Goal: Transaction & Acquisition: Purchase product/service

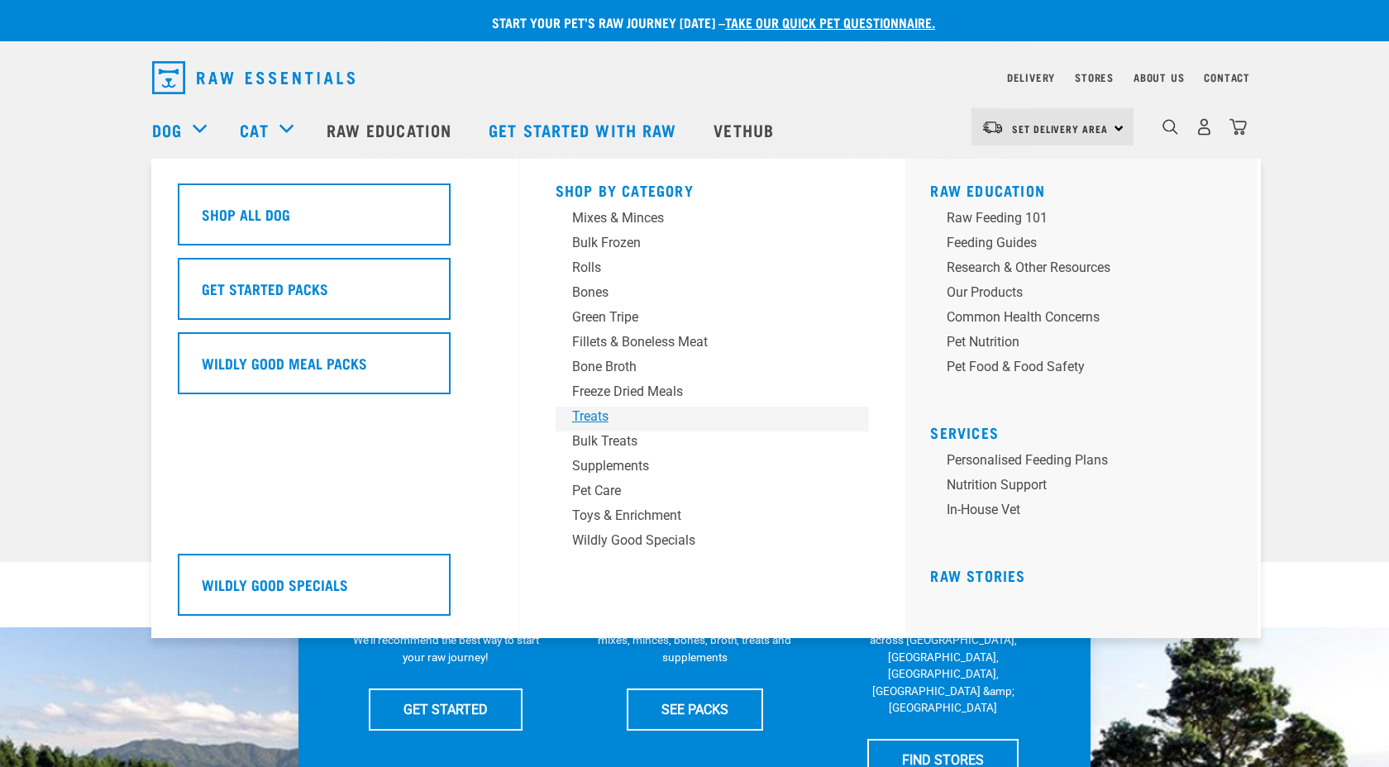
click at [593, 416] on div "Treats" at bounding box center [701, 417] width 258 height 20
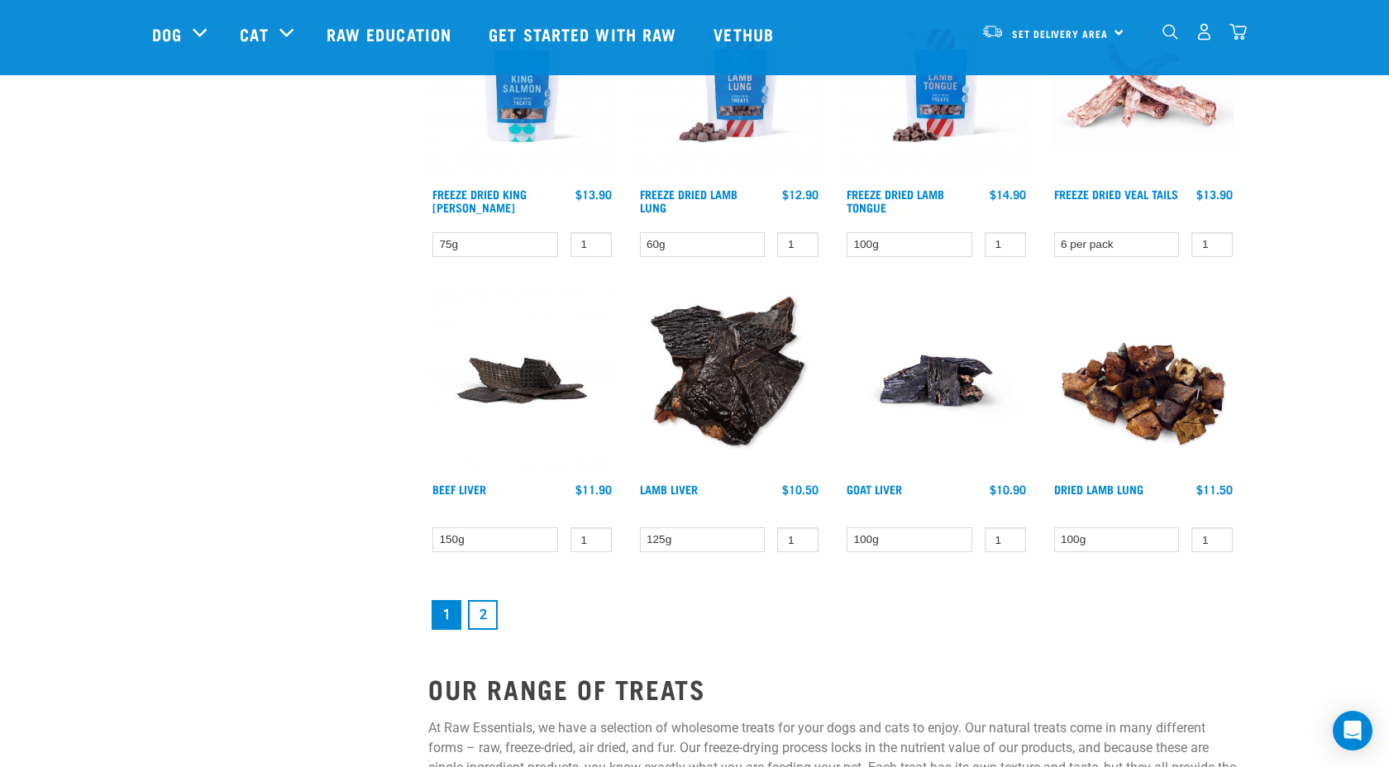
scroll to position [2030, 0]
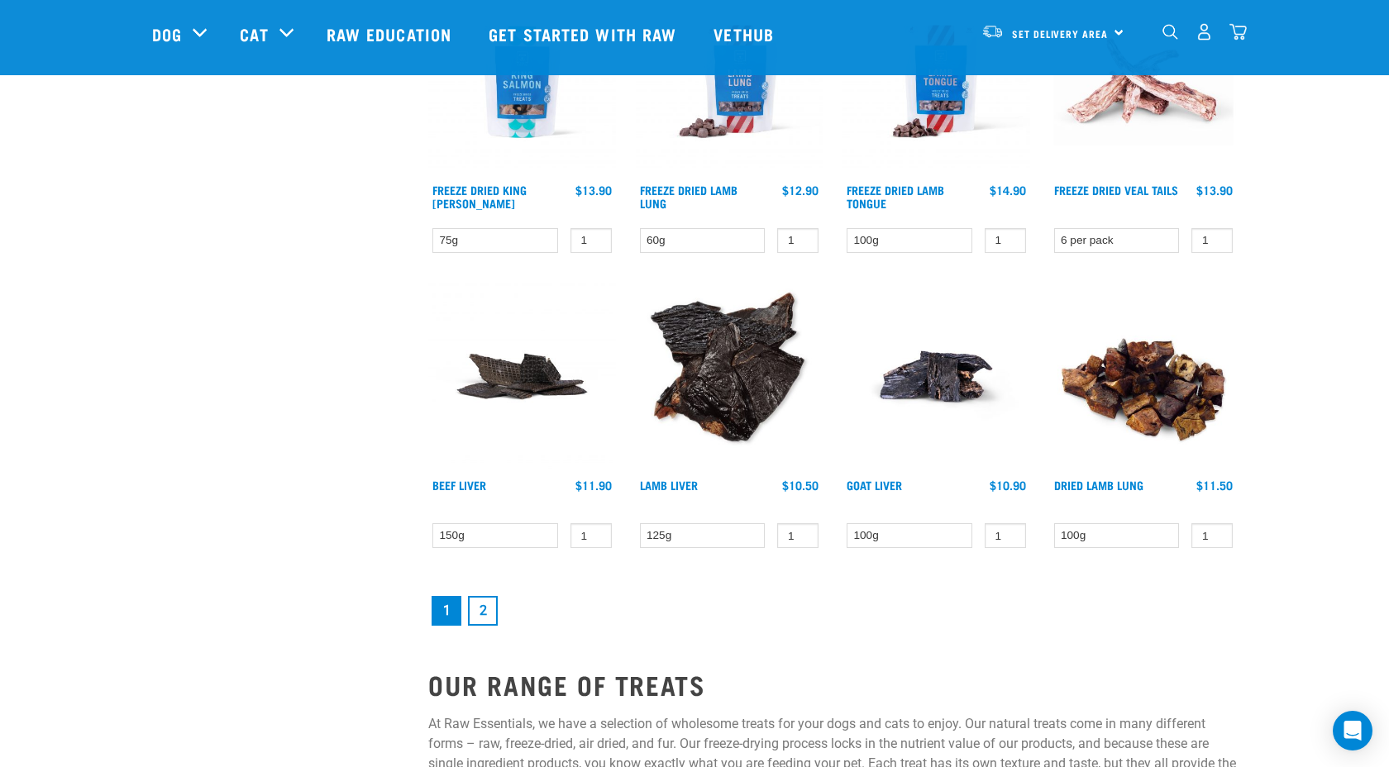
click at [487, 607] on link "2" at bounding box center [483, 611] width 30 height 30
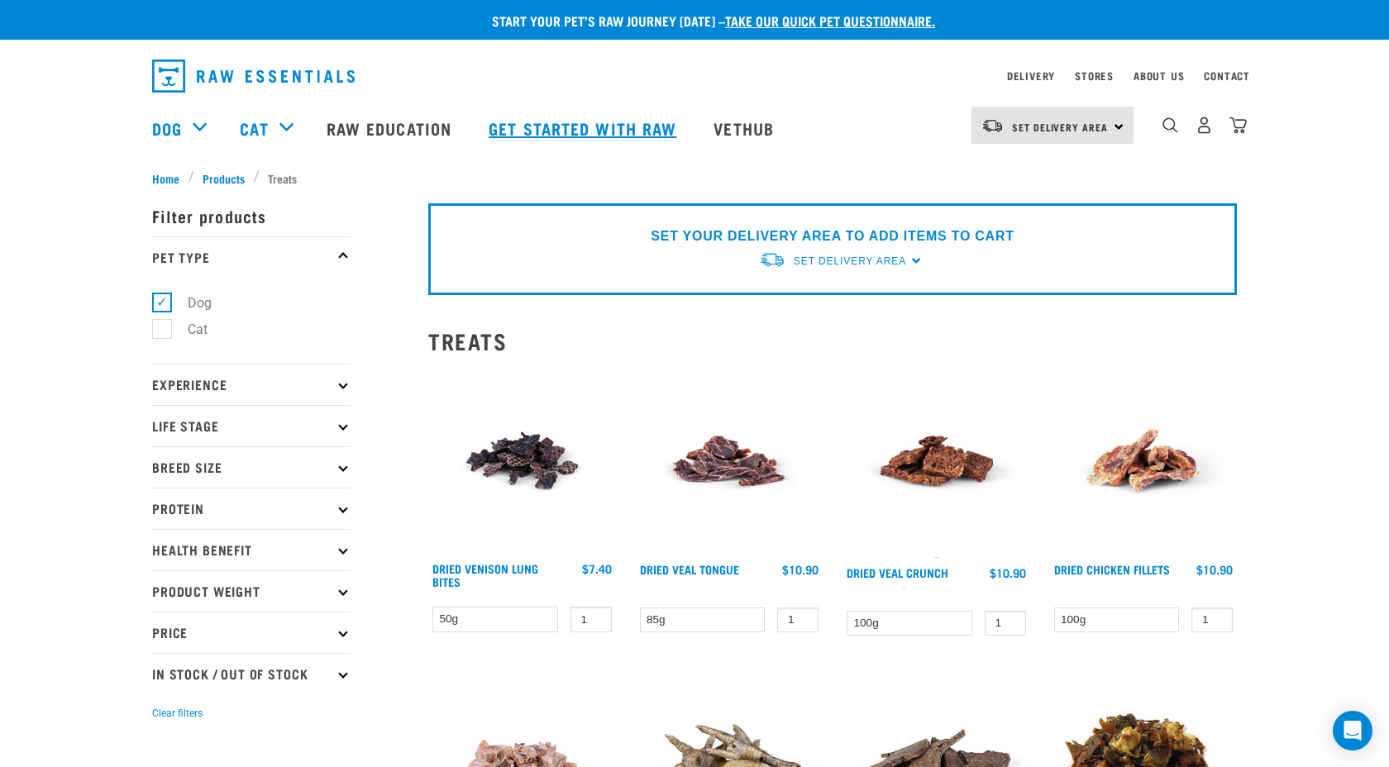
scroll to position [1, 0]
